Goal: Information Seeking & Learning: Learn about a topic

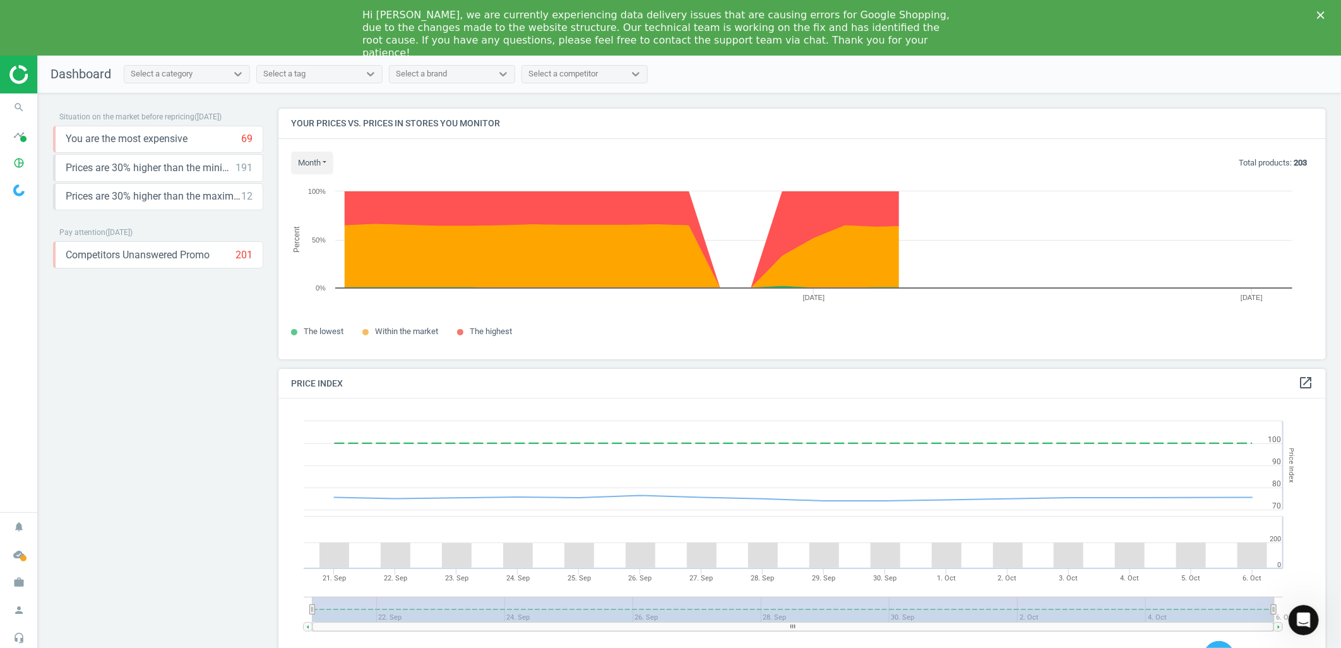
scroll to position [313, 1059]
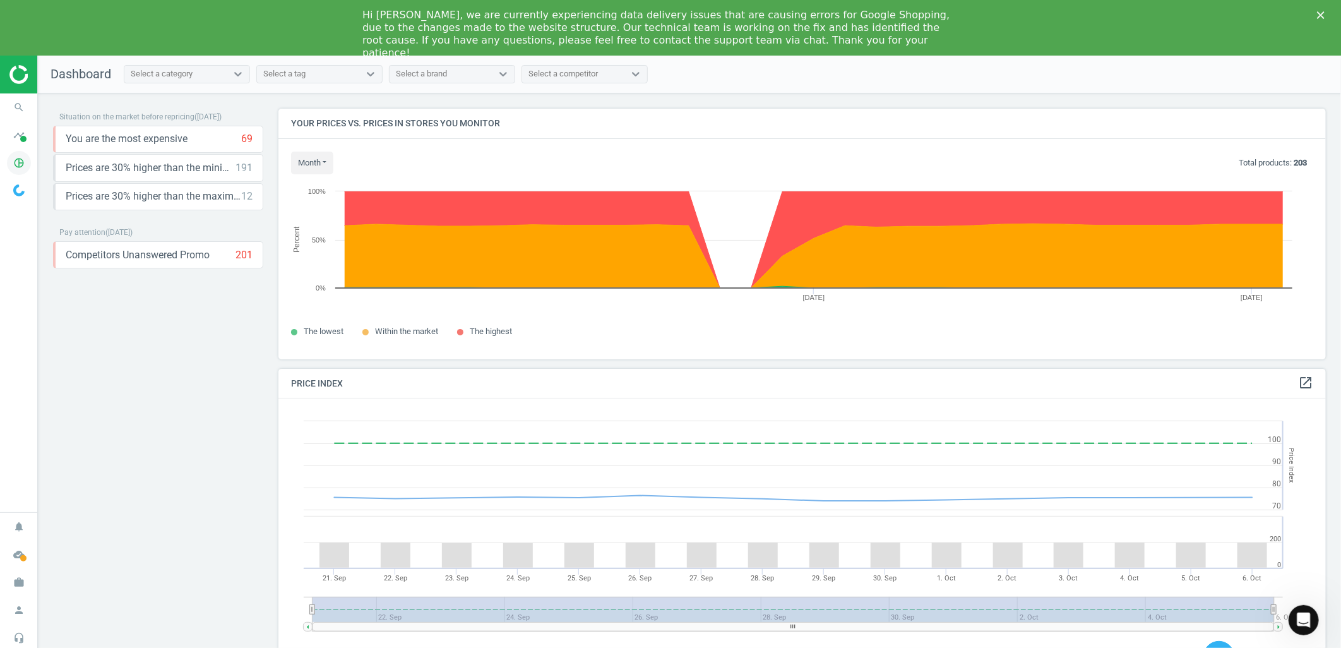
click at [20, 166] on icon "pie_chart_outlined" at bounding box center [19, 163] width 24 height 24
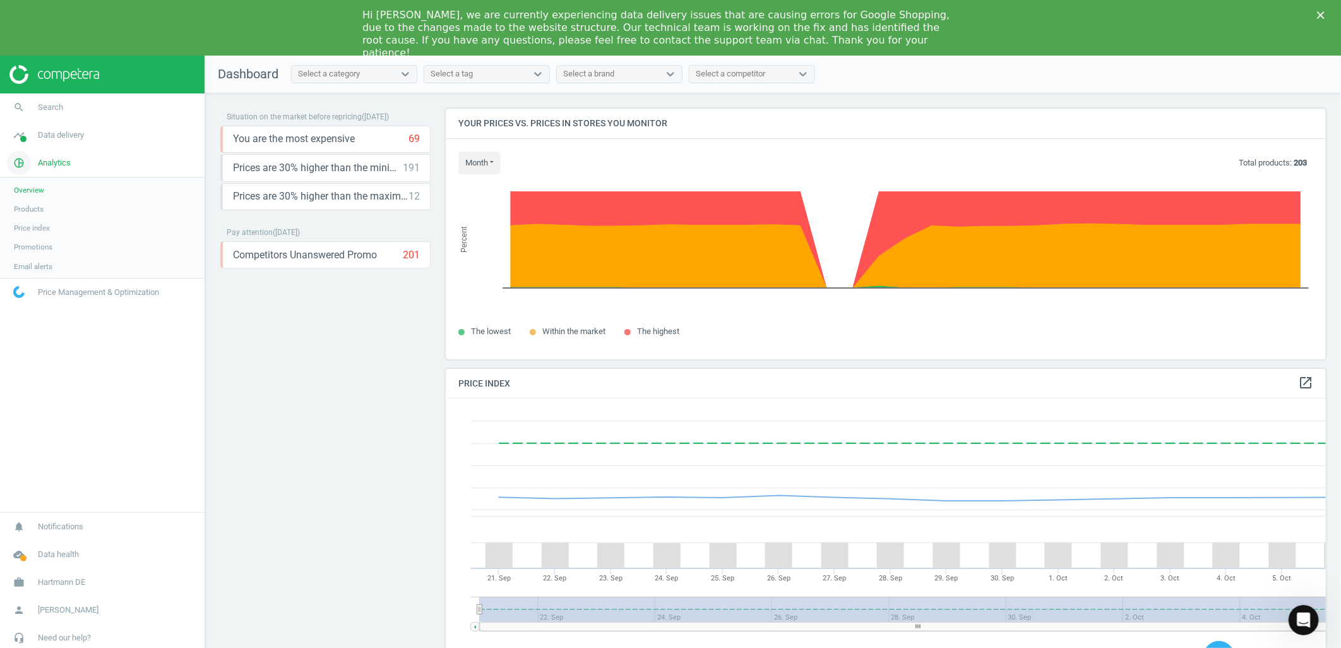
scroll to position [7, 7]
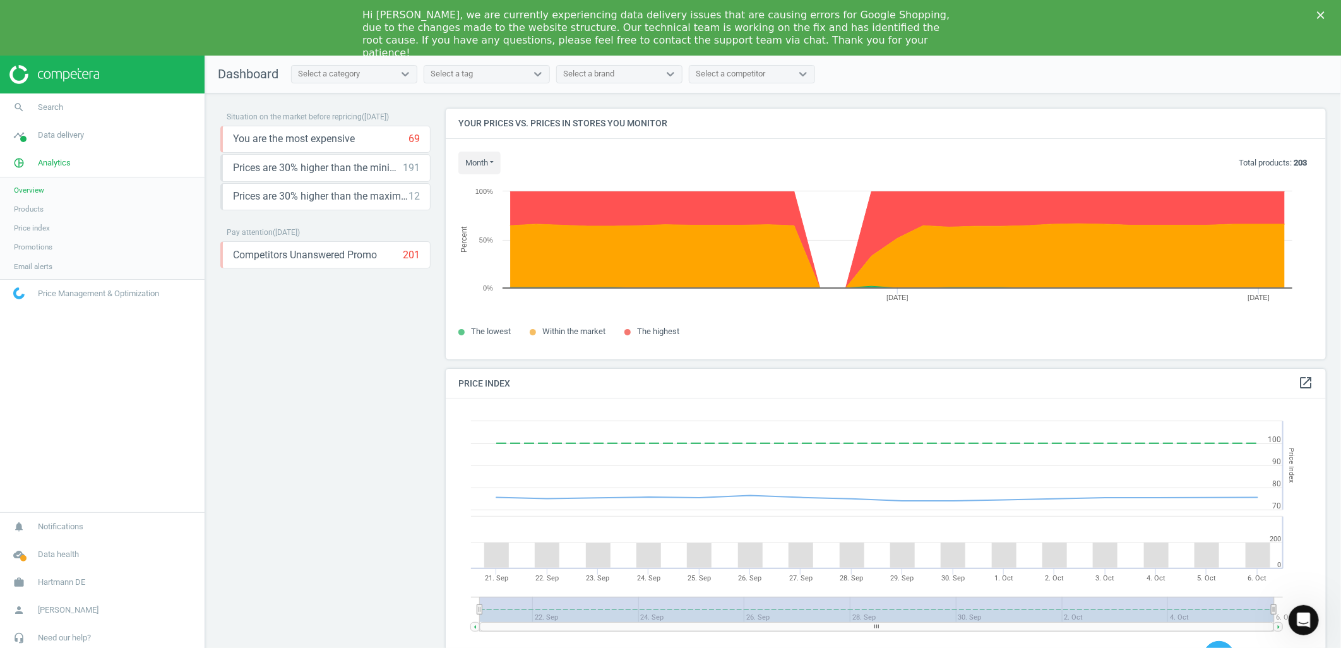
click at [40, 208] on span "Products" at bounding box center [29, 209] width 30 height 10
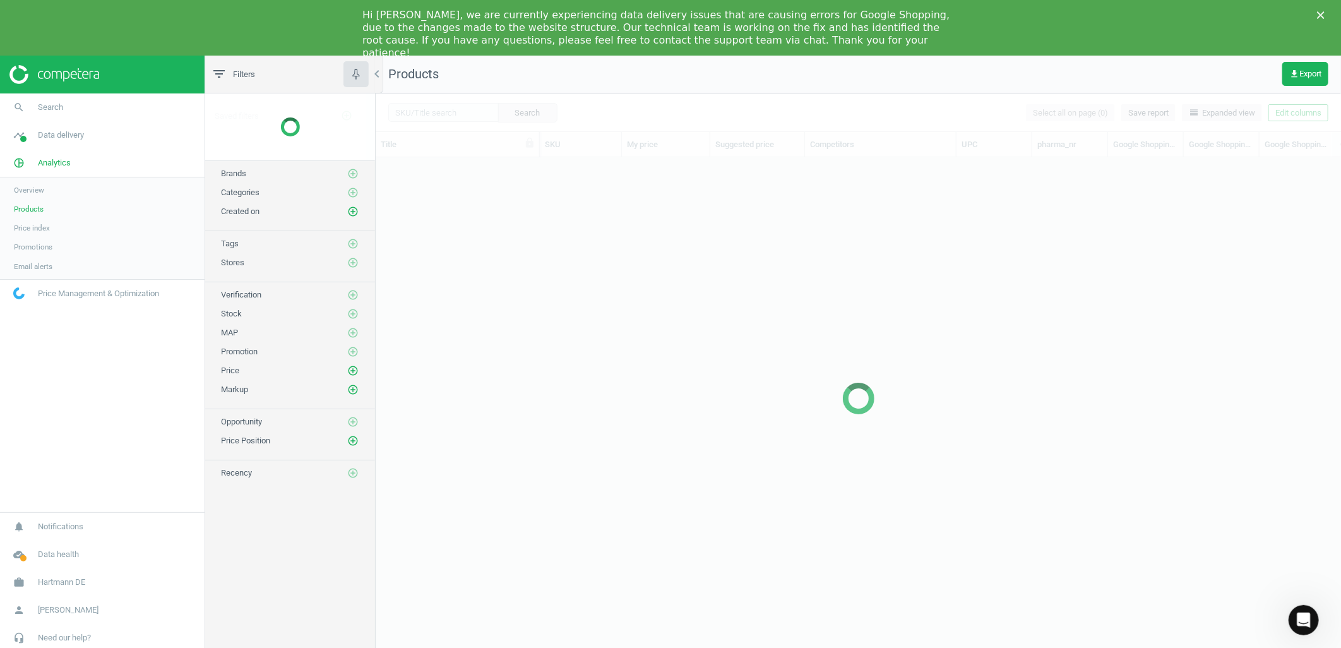
scroll to position [501, 955]
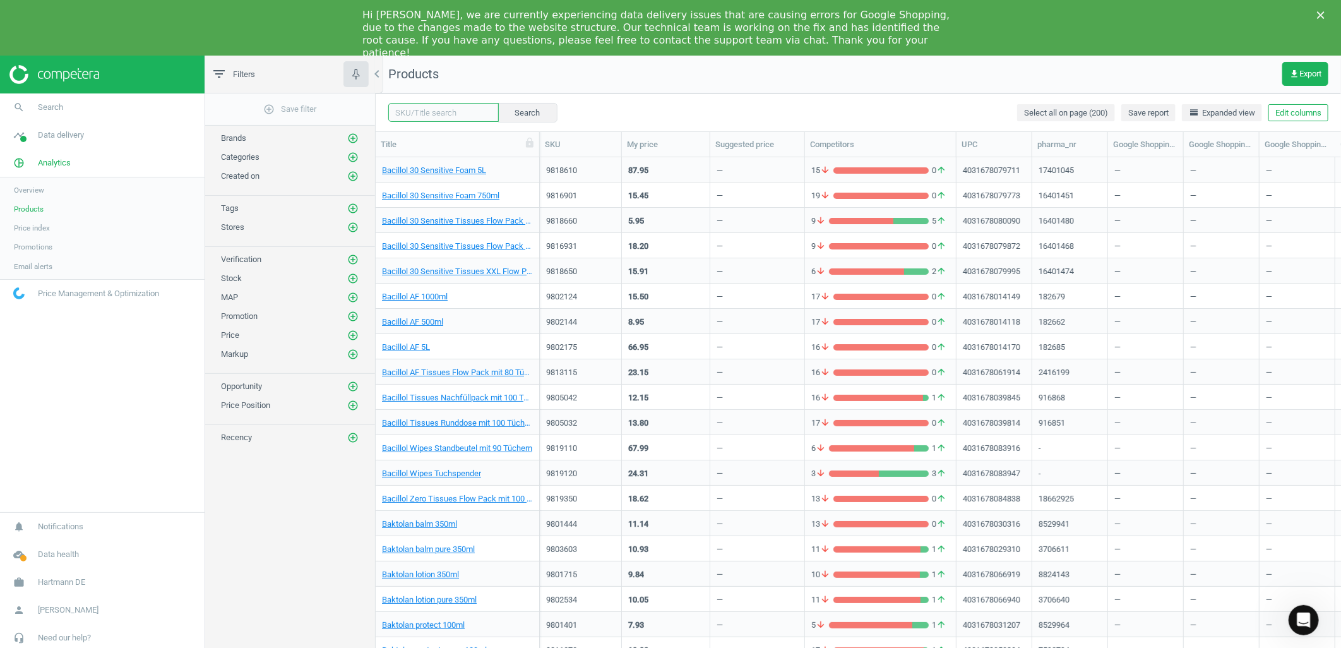
click at [445, 114] on input "text" at bounding box center [443, 112] width 111 height 19
type input "mobile 10"
click at [522, 112] on button "Search" at bounding box center [527, 112] width 59 height 19
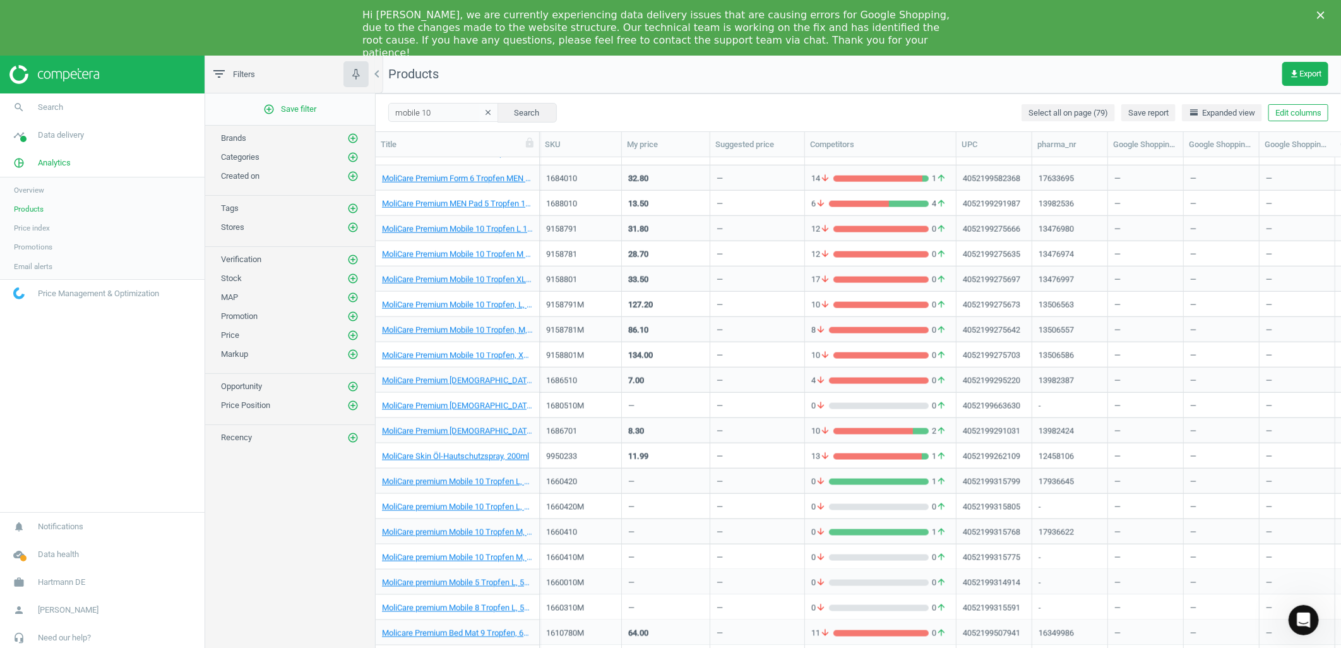
scroll to position [1192, 0]
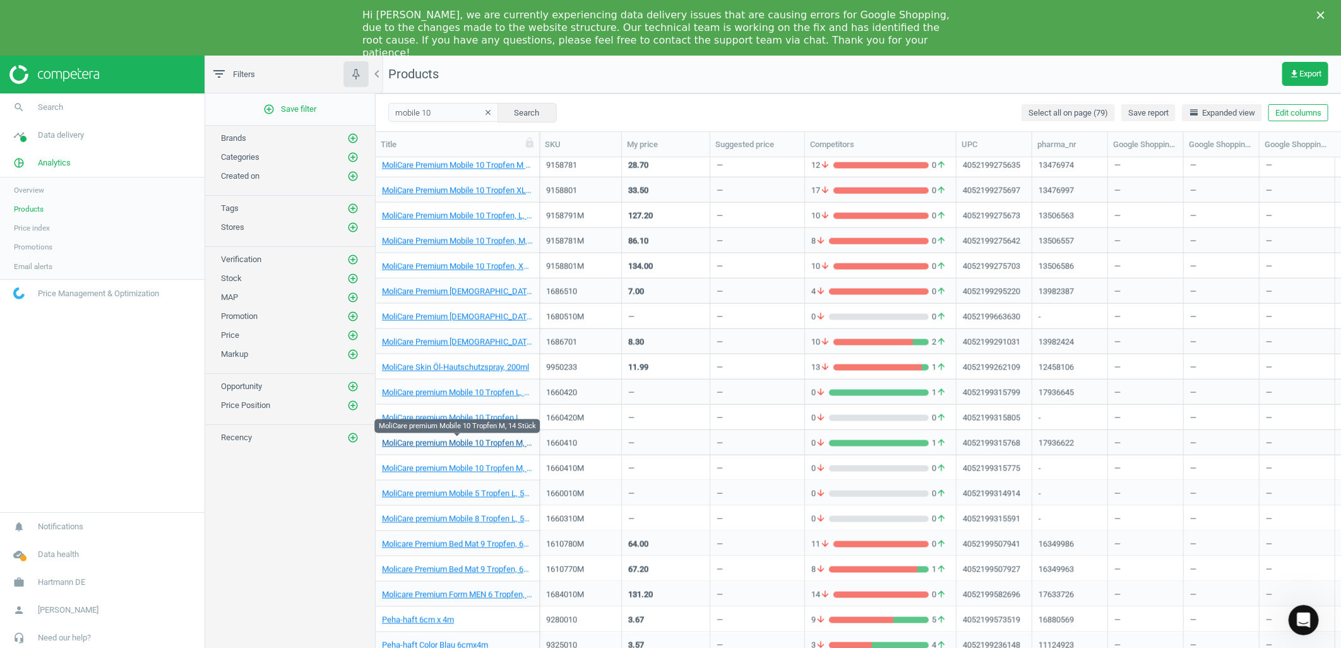
click at [442, 445] on link "MoliCare premium Mobile 10 Tropfen M, 14 Stück" at bounding box center [457, 443] width 151 height 11
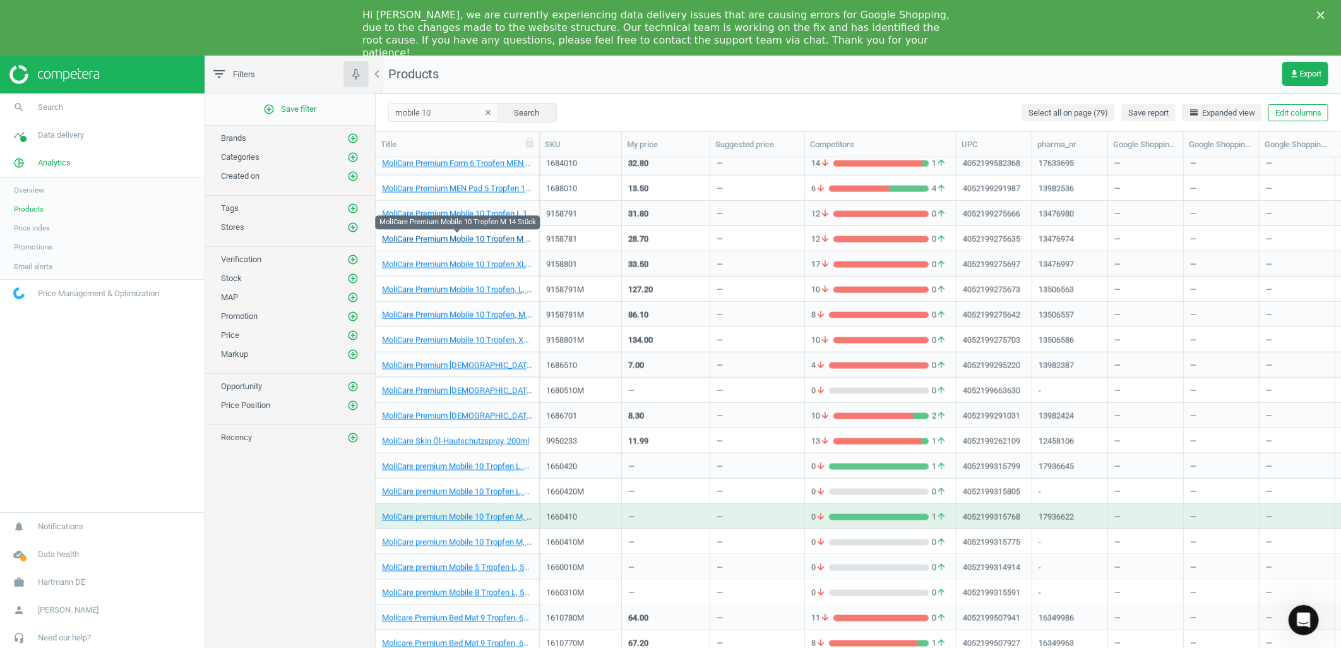
click at [449, 241] on link "MoliCare Premium Mobile 10 Tropfen M 14 Stück" at bounding box center [457, 239] width 151 height 11
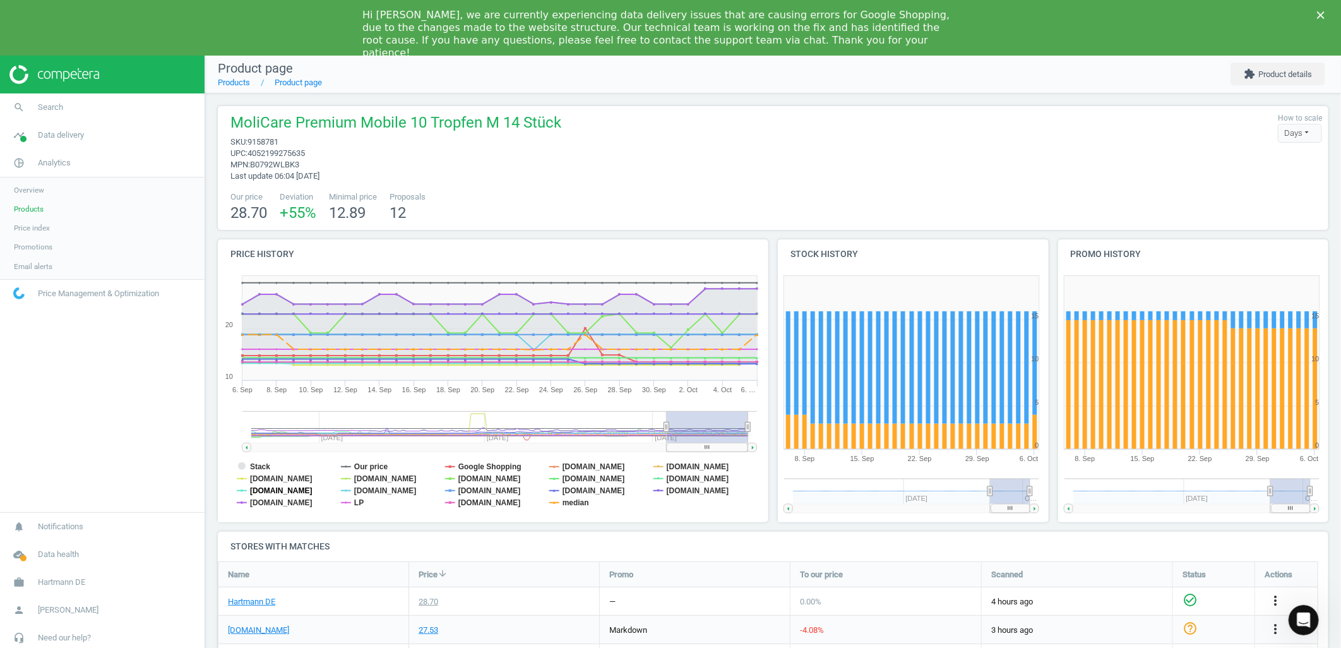
click at [270, 488] on tspan "[DOMAIN_NAME]" at bounding box center [281, 490] width 63 height 9
click at [270, 502] on tspan "[DOMAIN_NAME]" at bounding box center [281, 502] width 63 height 9
click at [358, 503] on tspan "LP" at bounding box center [358, 502] width 9 height 9
click at [368, 480] on tspan "[DOMAIN_NAME]" at bounding box center [385, 478] width 63 height 9
click at [373, 463] on tspan "Our price" at bounding box center [371, 466] width 34 height 9
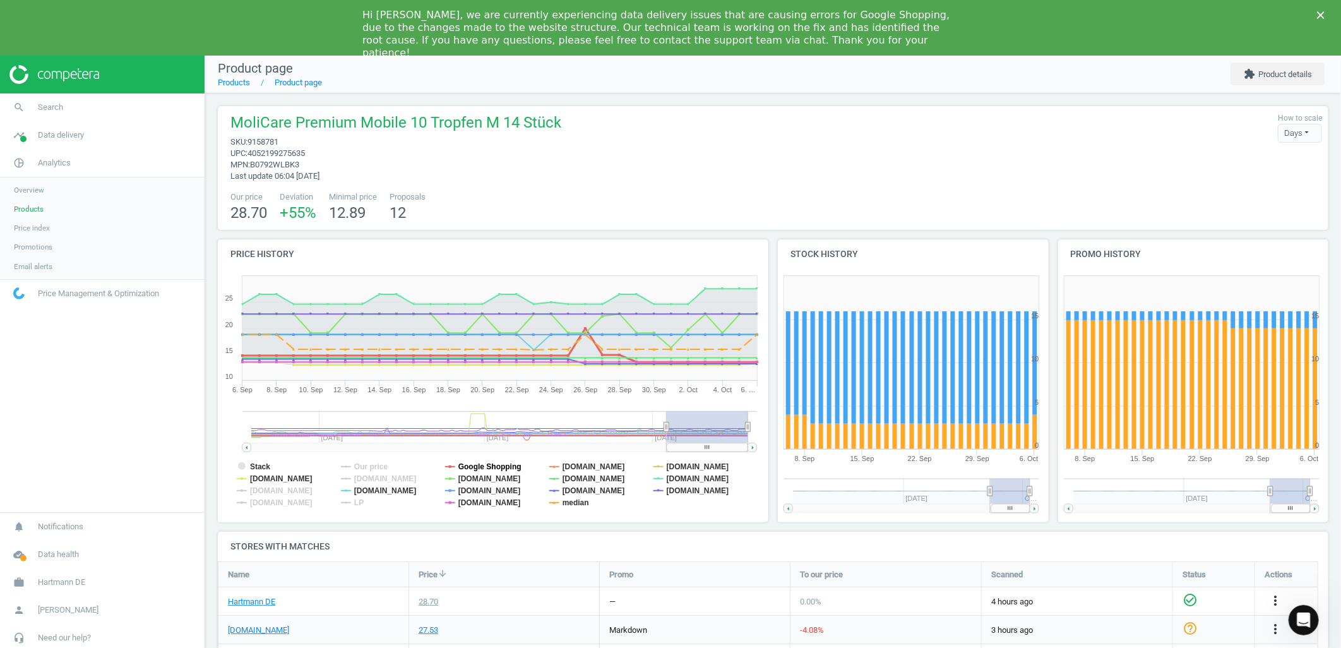
click at [480, 464] on tspan "Google Shopping" at bounding box center [489, 466] width 63 height 9
click at [480, 475] on tspan "[DOMAIN_NAME]" at bounding box center [489, 478] width 63 height 9
click at [484, 488] on tspan "[DOMAIN_NAME]" at bounding box center [489, 490] width 63 height 9
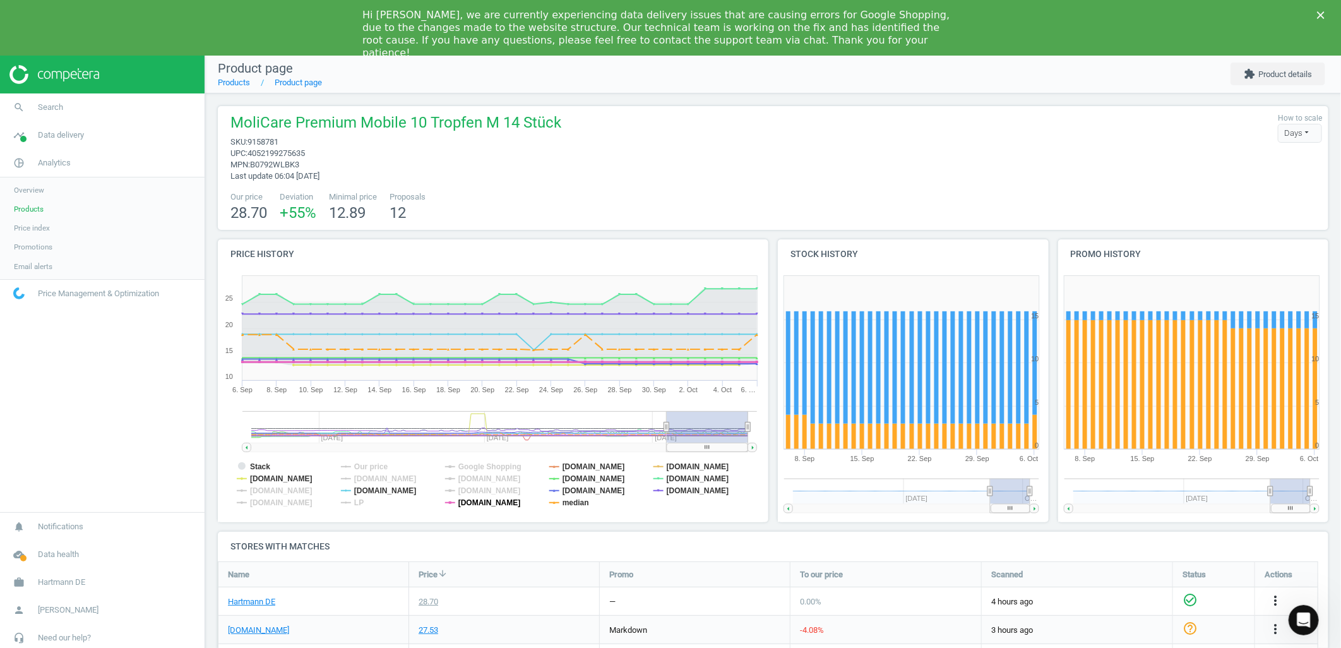
click at [484, 500] on tspan "[DOMAIN_NAME]" at bounding box center [489, 502] width 63 height 9
click at [571, 500] on tspan "median" at bounding box center [576, 502] width 27 height 9
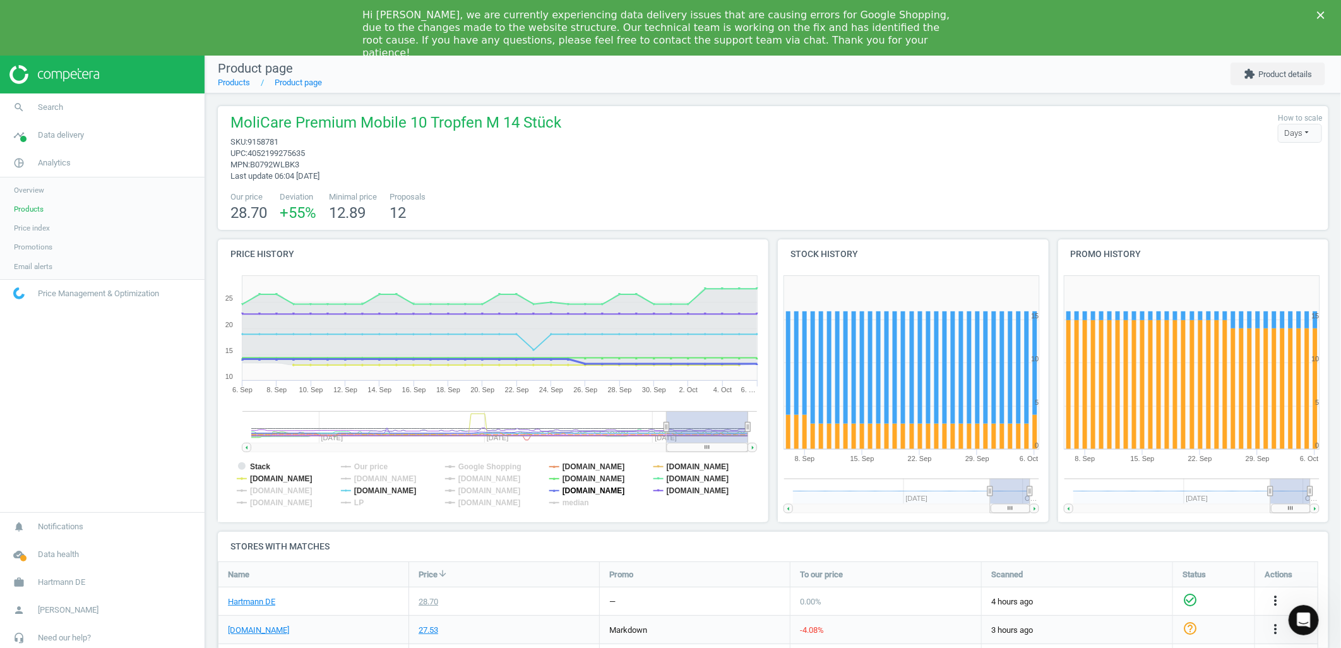
click at [585, 488] on tspan "[DOMAIN_NAME]" at bounding box center [594, 490] width 63 height 9
click at [582, 477] on tspan "[DOMAIN_NAME]" at bounding box center [594, 478] width 63 height 9
click at [584, 465] on tspan "[DOMAIN_NAME]" at bounding box center [594, 466] width 63 height 9
click at [682, 494] on tspan "[DOMAIN_NAME]" at bounding box center [698, 490] width 63 height 9
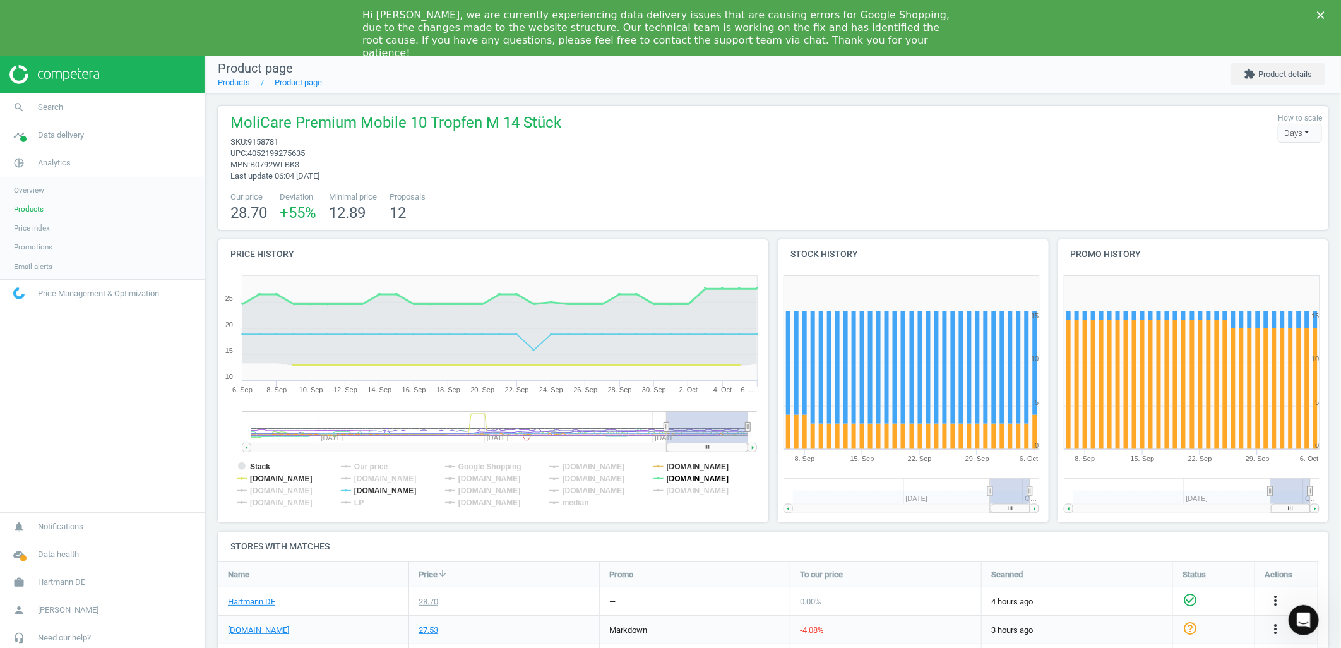
click at [679, 478] on tspan "[DOMAIN_NAME]" at bounding box center [698, 478] width 63 height 9
drag, startPoint x: 683, startPoint y: 465, endPoint x: 440, endPoint y: 453, distance: 243.4
click at [683, 465] on tspan "[DOMAIN_NAME]" at bounding box center [698, 466] width 63 height 9
click at [380, 491] on tspan "[DOMAIN_NAME]" at bounding box center [385, 490] width 63 height 9
click at [584, 506] on tspan "median" at bounding box center [576, 502] width 27 height 9
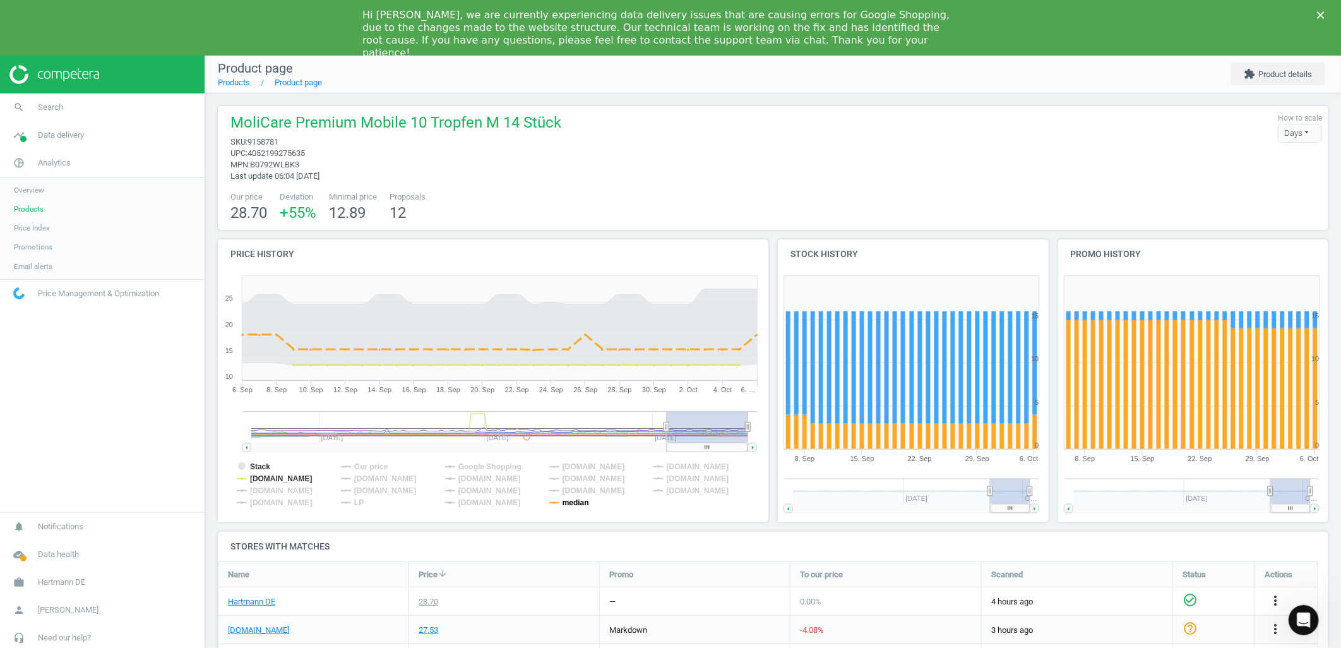
click at [575, 503] on tspan "median" at bounding box center [576, 502] width 27 height 9
click at [273, 477] on tspan "[DOMAIN_NAME]" at bounding box center [281, 478] width 63 height 9
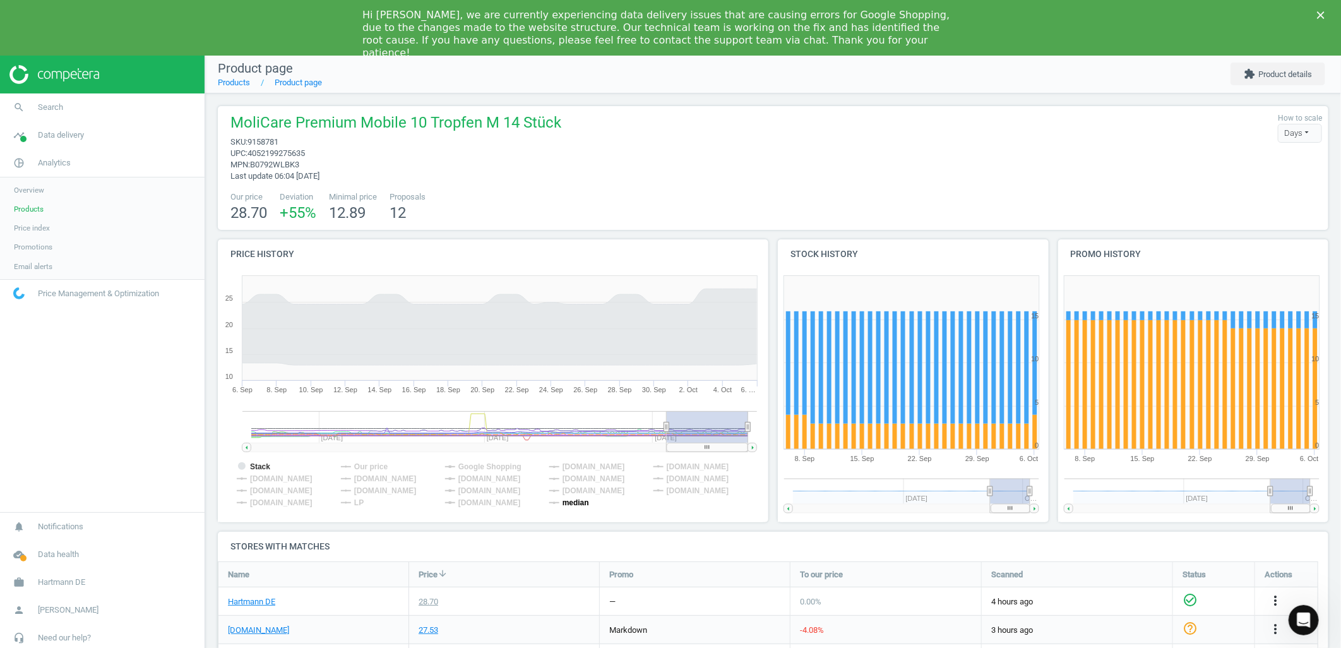
click at [577, 501] on tspan "median" at bounding box center [576, 502] width 27 height 9
click at [578, 491] on tspan "[DOMAIN_NAME]" at bounding box center [594, 490] width 63 height 9
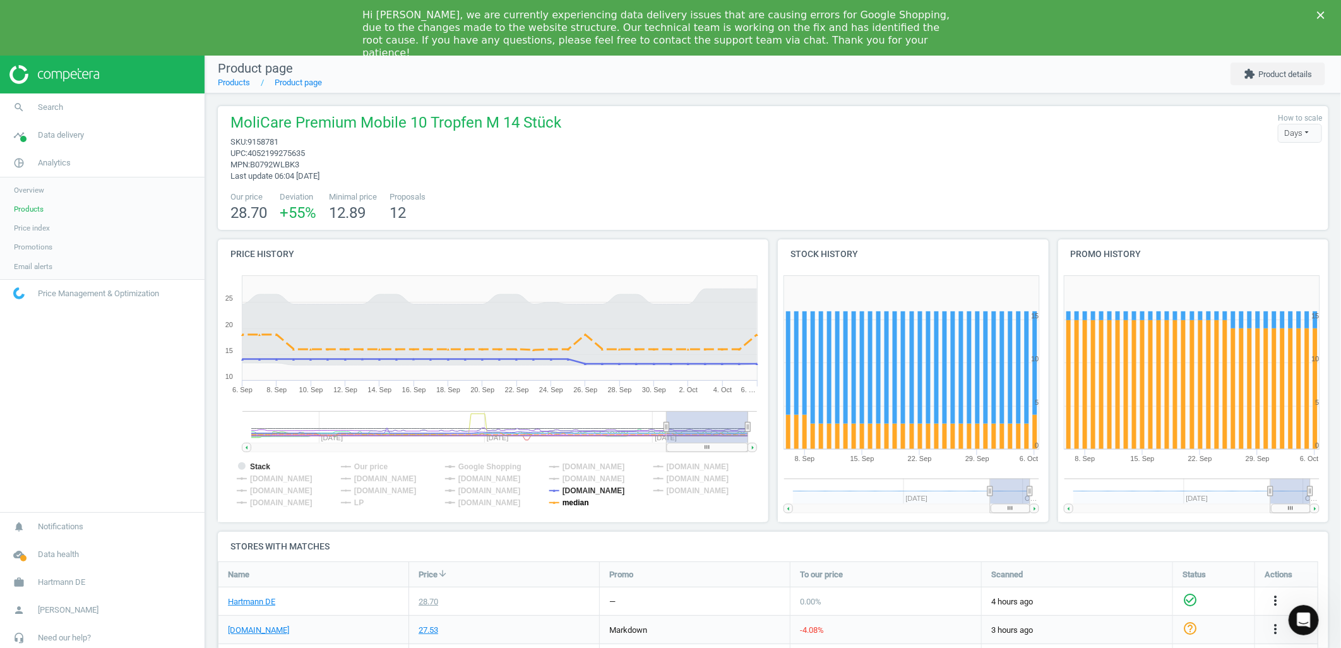
click at [580, 499] on tspan "median" at bounding box center [576, 502] width 27 height 9
click at [590, 486] on tspan "[DOMAIN_NAME]" at bounding box center [594, 490] width 63 height 9
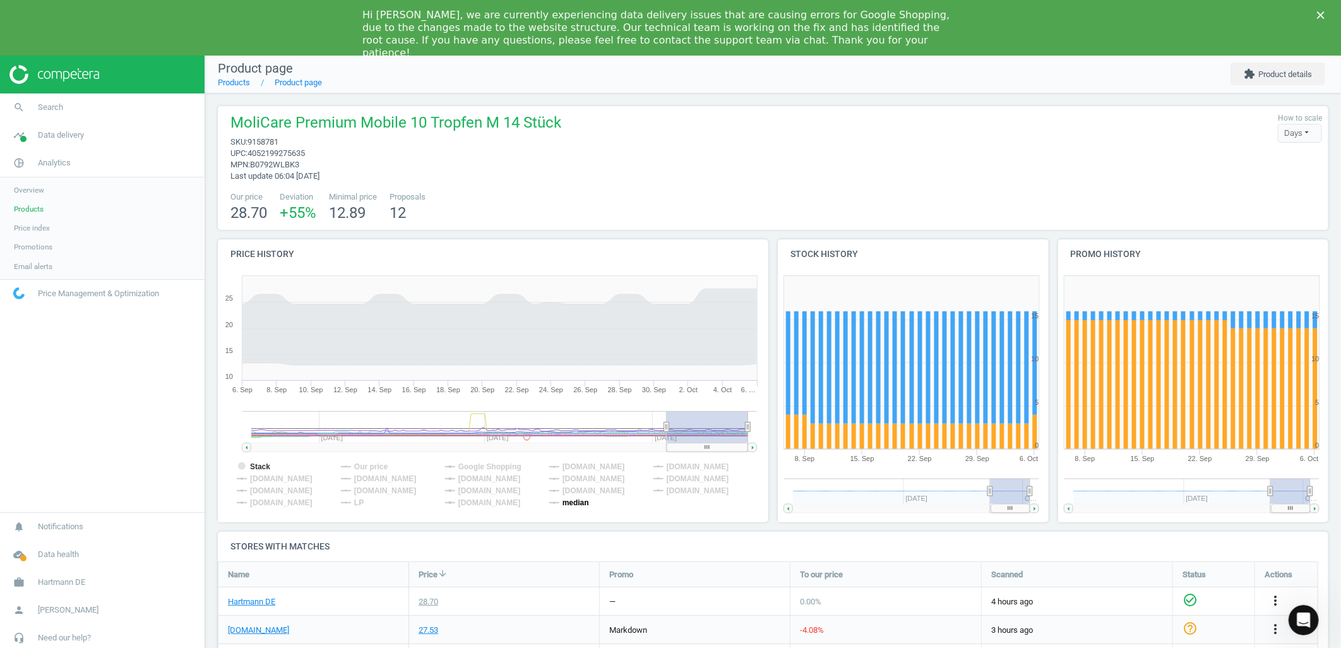
click at [585, 498] on tspan "median" at bounding box center [576, 502] width 27 height 9
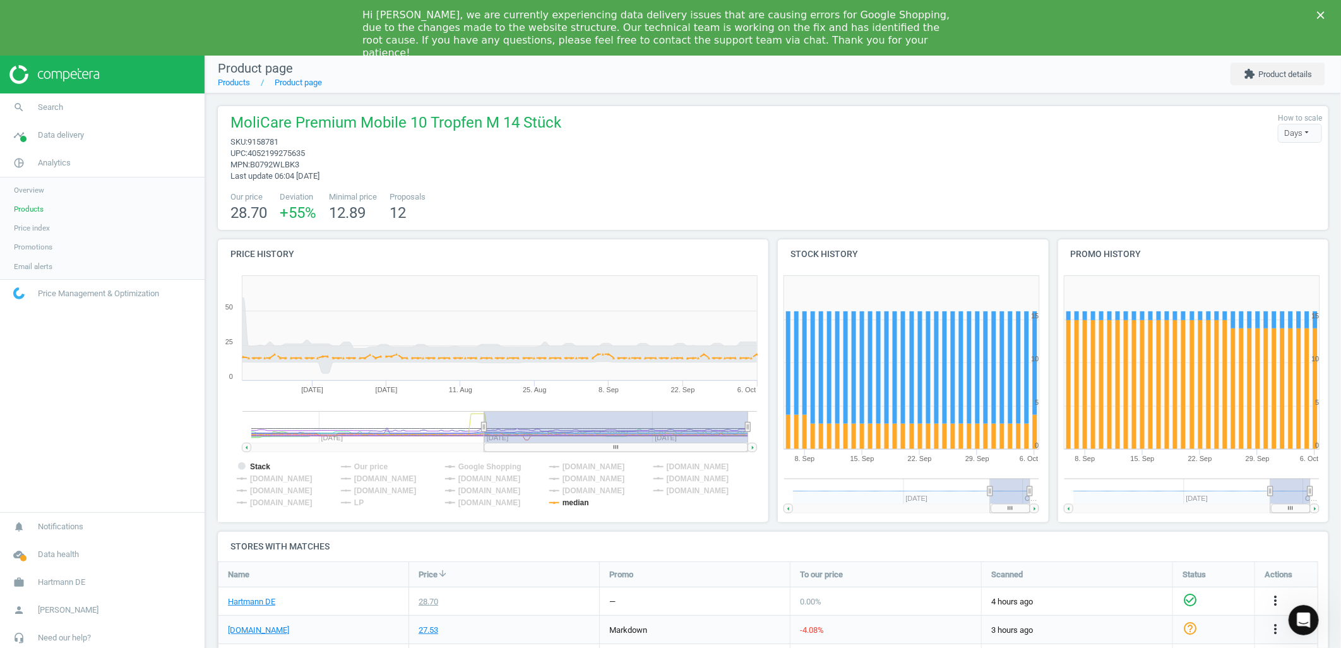
drag, startPoint x: 666, startPoint y: 428, endPoint x: 484, endPoint y: 428, distance: 181.2
click at [484, 428] on icon at bounding box center [483, 426] width 5 height 9
click at [265, 466] on tspan "Stack" at bounding box center [260, 466] width 20 height 9
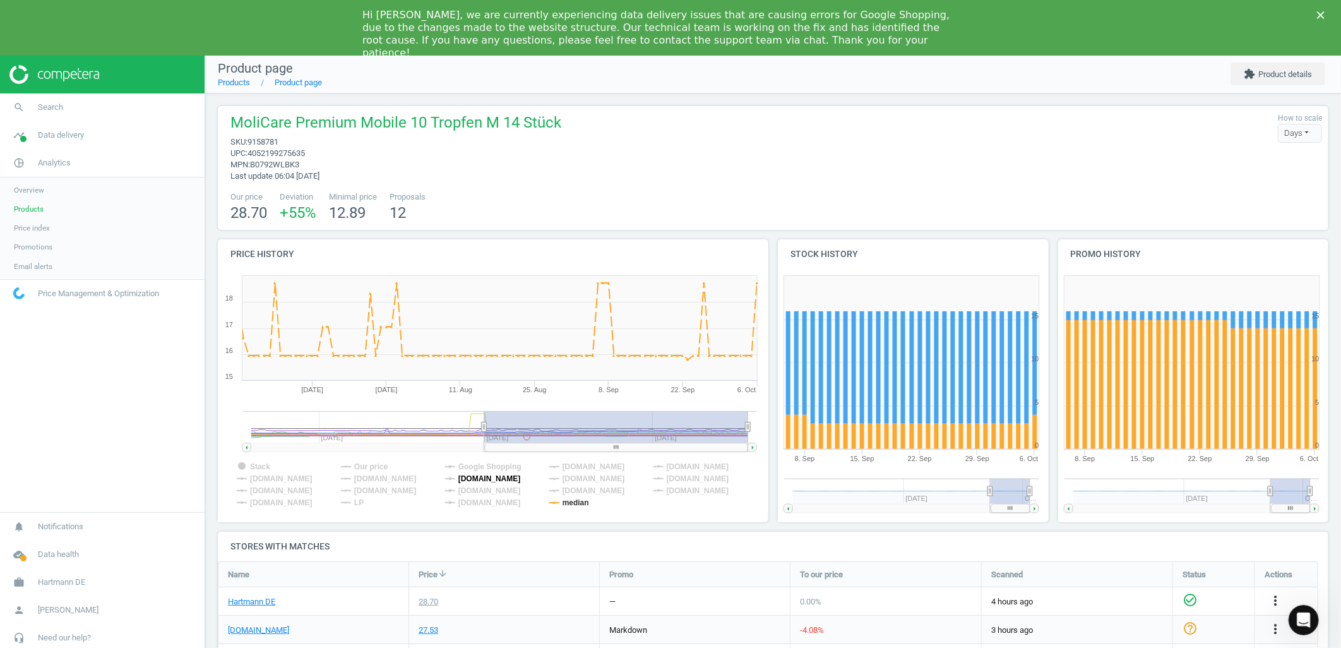
click at [482, 476] on tspan "[DOMAIN_NAME]" at bounding box center [489, 478] width 63 height 9
